Goal: Browse casually

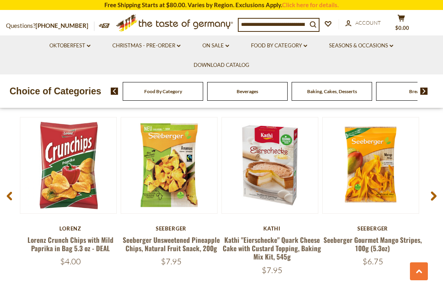
scroll to position [556, 0]
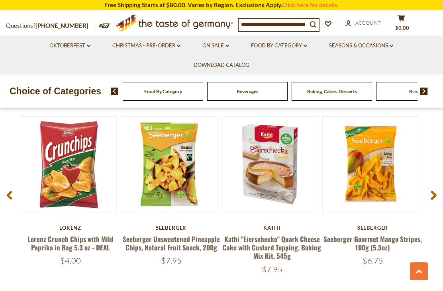
click at [430, 191] on span at bounding box center [433, 196] width 19 height 25
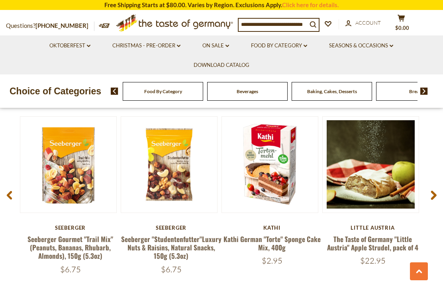
click at [429, 190] on span at bounding box center [433, 196] width 19 height 25
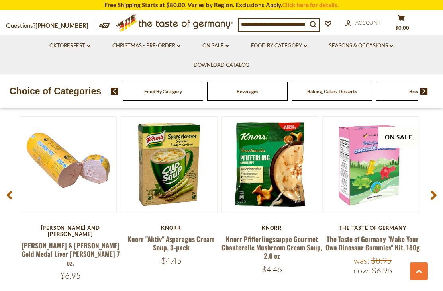
click at [429, 188] on span at bounding box center [433, 196] width 19 height 25
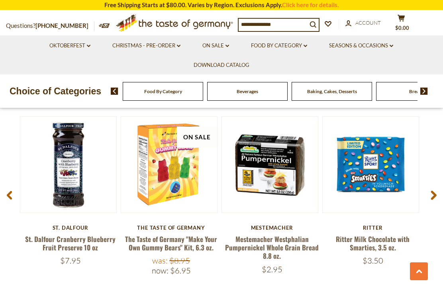
click at [430, 191] on icon at bounding box center [433, 196] width 6 height 10
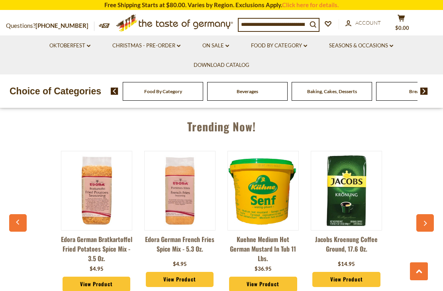
scroll to position [766, 0]
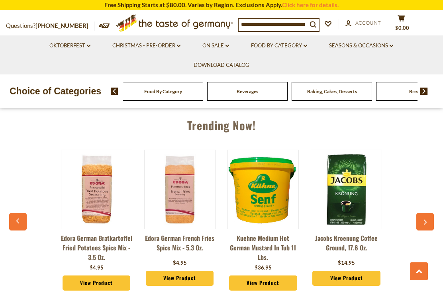
click at [425, 213] on button "button" at bounding box center [425, 222] width 18 height 18
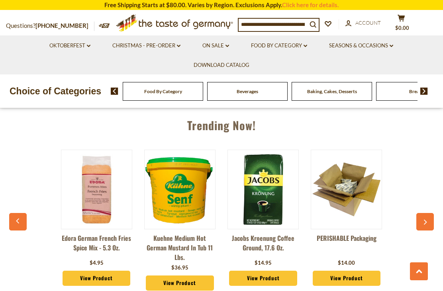
click at [426, 219] on icon "button" at bounding box center [424, 222] width 5 height 6
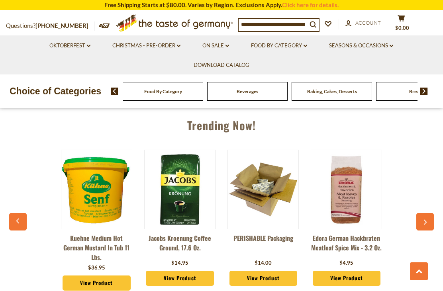
click at [424, 213] on button "button" at bounding box center [425, 222] width 18 height 18
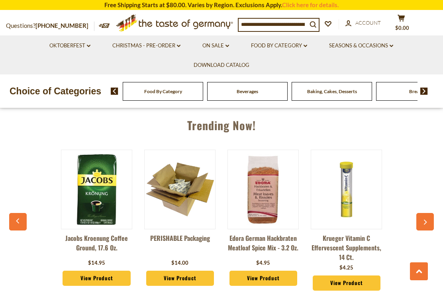
click at [427, 219] on icon "button" at bounding box center [424, 222] width 5 height 6
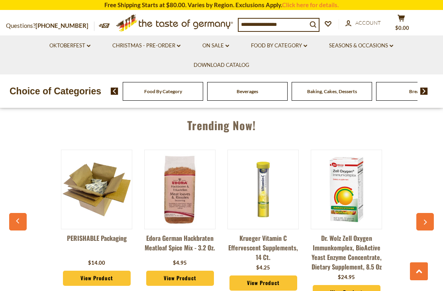
click at [422, 219] on icon "button" at bounding box center [424, 222] width 5 height 6
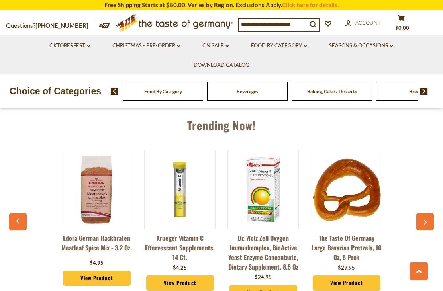
click at [424, 219] on button "button" at bounding box center [425, 222] width 18 height 18
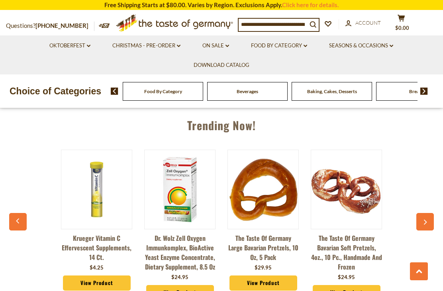
click at [424, 221] on button "button" at bounding box center [425, 222] width 18 height 18
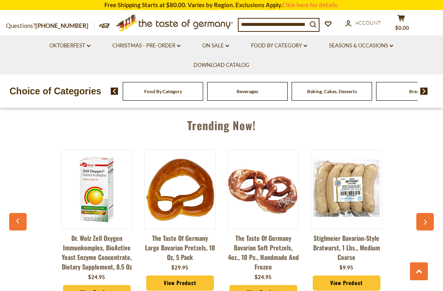
click at [426, 219] on icon "button" at bounding box center [424, 222] width 5 height 6
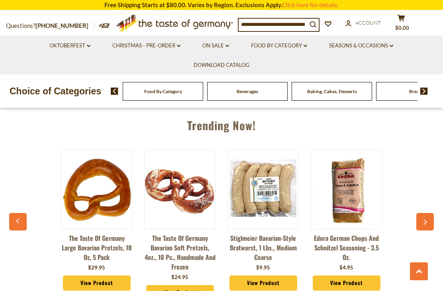
click at [428, 221] on button "button" at bounding box center [425, 222] width 18 height 18
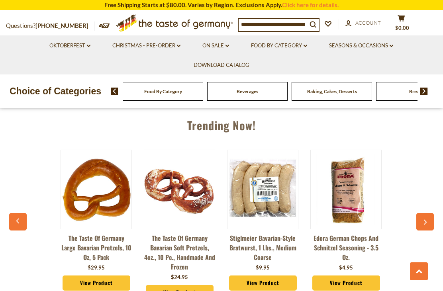
click at [423, 219] on icon "button" at bounding box center [424, 222] width 5 height 6
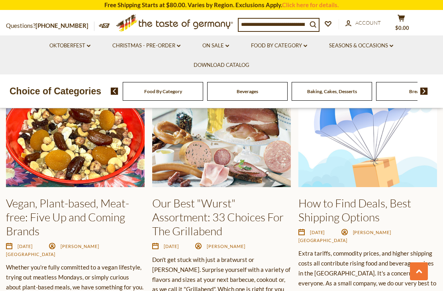
scroll to position [1059, 0]
